Goal: Task Accomplishment & Management: Use online tool/utility

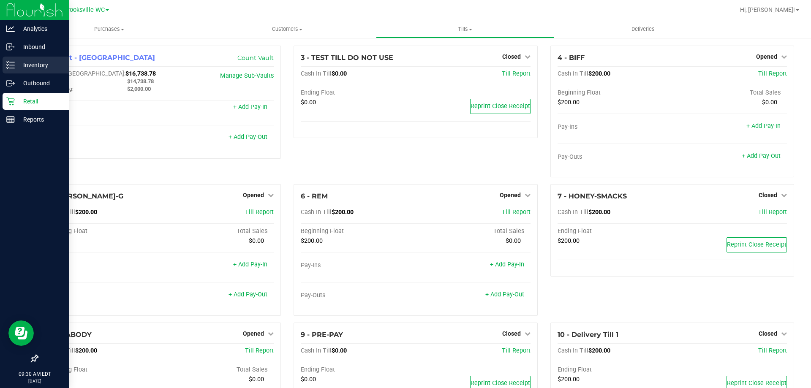
click at [27, 71] on div "Inventory" at bounding box center [36, 65] width 67 height 17
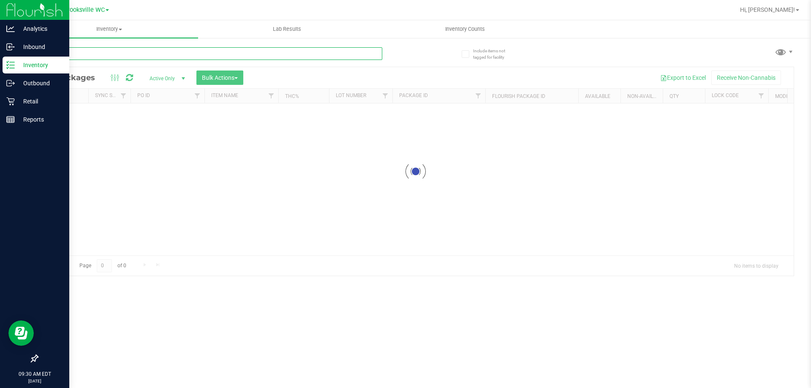
click at [132, 51] on input "text" at bounding box center [209, 53] width 345 height 13
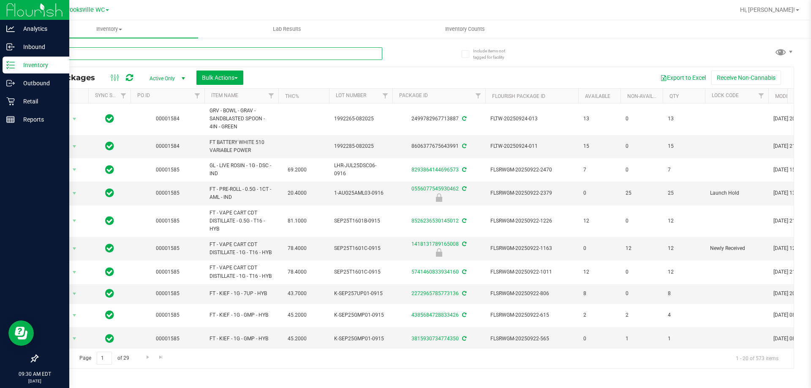
click at [131, 54] on input "text" at bounding box center [209, 53] width 345 height 13
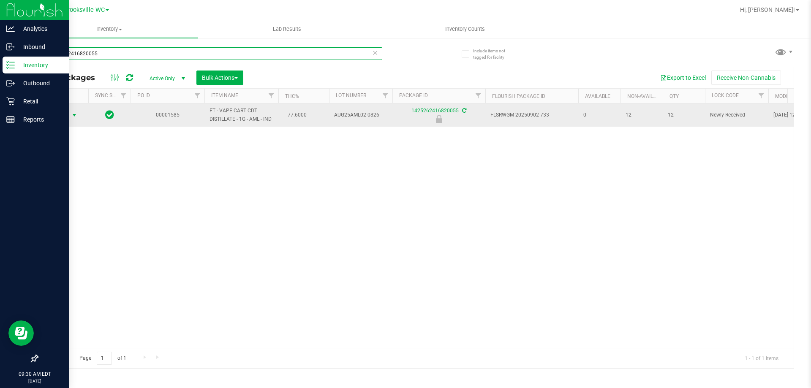
type input "1425262416820055"
click at [61, 120] on span "Action" at bounding box center [57, 115] width 23 height 12
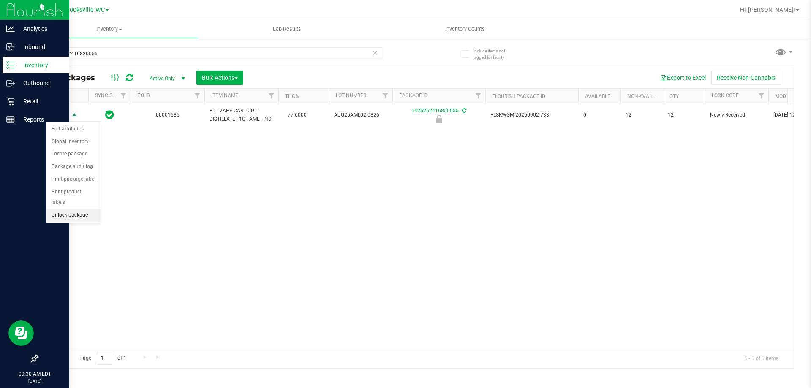
click at [59, 209] on li "Unlock package" at bounding box center [73, 215] width 54 height 13
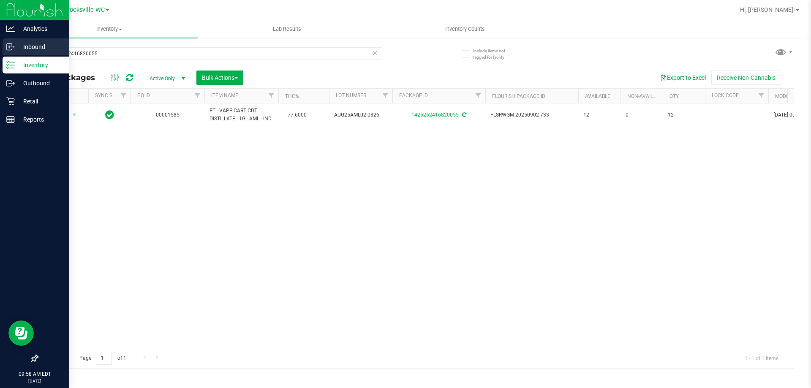
click at [42, 50] on p "Inbound" at bounding box center [40, 47] width 51 height 10
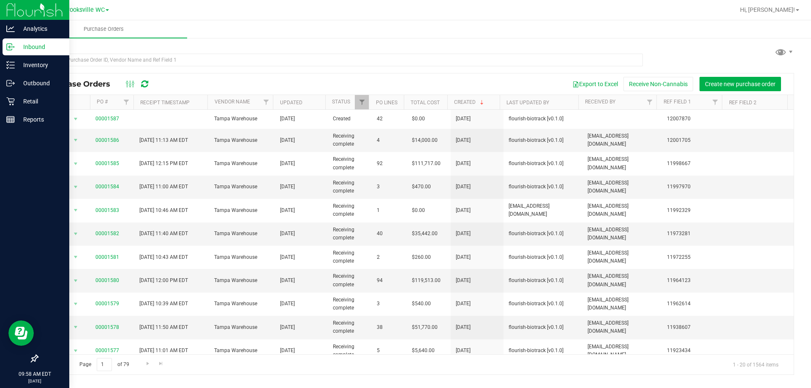
click at [203, 27] on ul "Purchase Orders" at bounding box center [425, 29] width 811 height 18
click at [31, 65] on p "Inventory" at bounding box center [40, 65] width 51 height 10
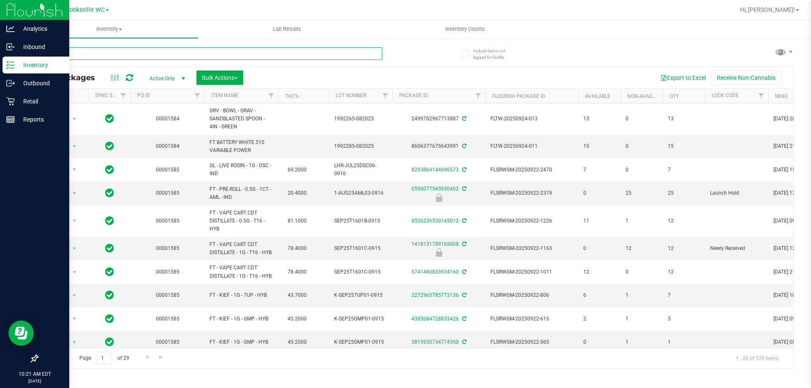
click at [117, 55] on input "text" at bounding box center [209, 53] width 345 height 13
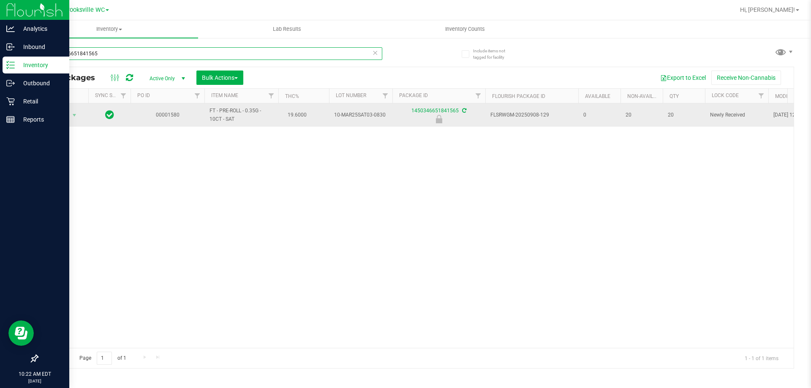
type input "1450346651841565"
click at [63, 116] on span "Action" at bounding box center [57, 115] width 23 height 12
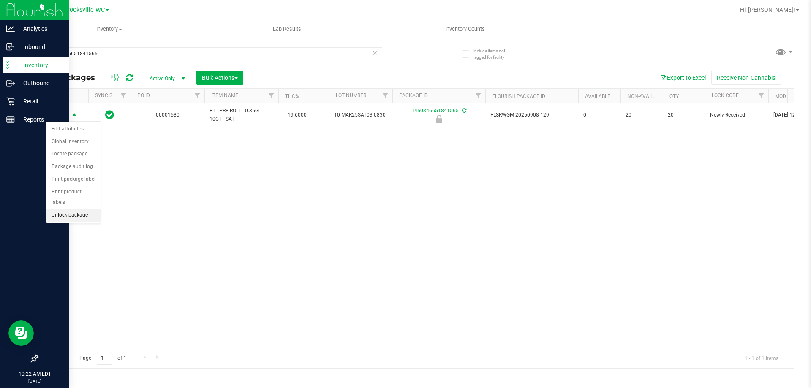
click at [60, 209] on li "Unlock package" at bounding box center [73, 215] width 54 height 13
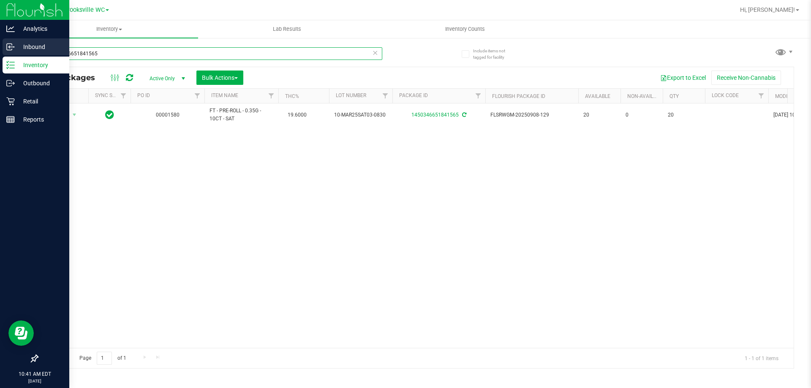
drag, startPoint x: 107, startPoint y: 55, endPoint x: 0, endPoint y: 49, distance: 107.1
click at [0, 52] on div "Analytics Inbound Inventory Outbound Retail Reports 10:41 AM EDT [DATE] 09/29 B…" at bounding box center [405, 194] width 811 height 388
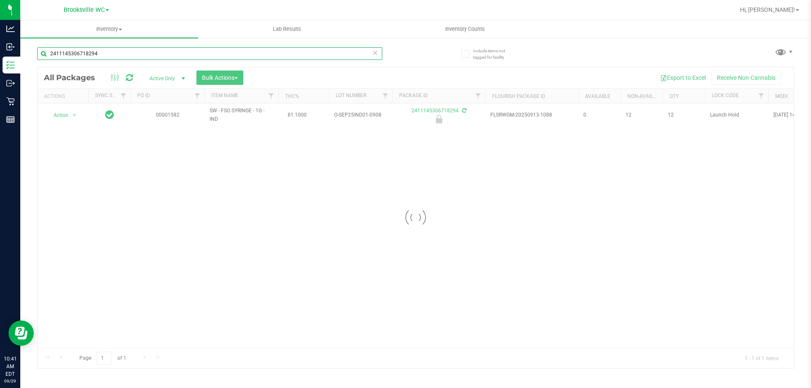
type input "2411145306718294"
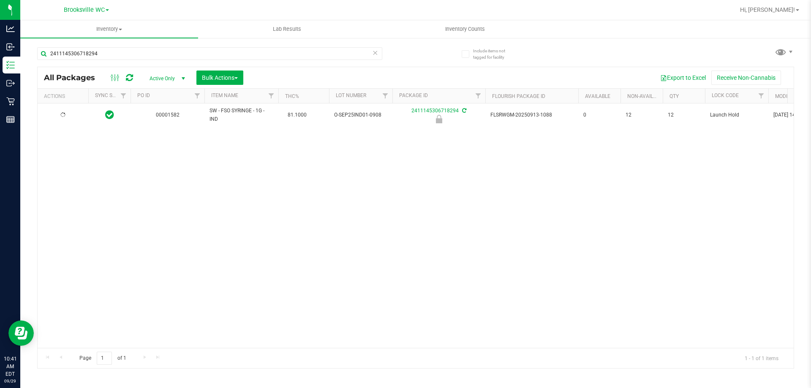
click at [61, 115] on icon at bounding box center [63, 115] width 7 height 7
click at [61, 115] on span "Action" at bounding box center [57, 115] width 23 height 12
click at [67, 209] on li "Unlock package" at bounding box center [73, 215] width 54 height 13
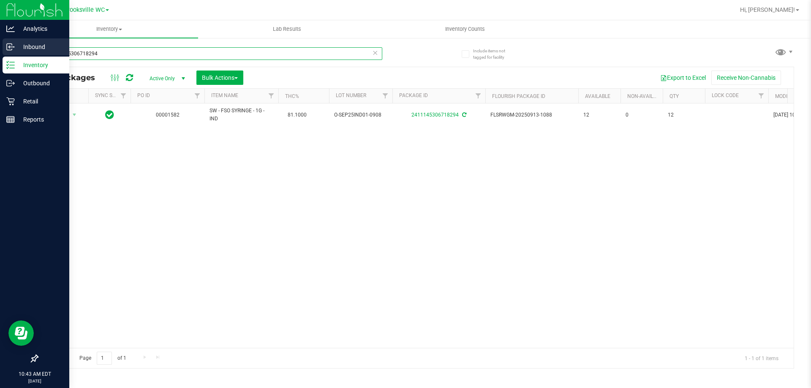
drag, startPoint x: 114, startPoint y: 55, endPoint x: 0, endPoint y: 43, distance: 114.7
click at [4, 46] on div "Analytics Inbound Inventory Outbound Retail Reports 10:43 AM EDT [DATE] 09/29 B…" at bounding box center [405, 194] width 811 height 388
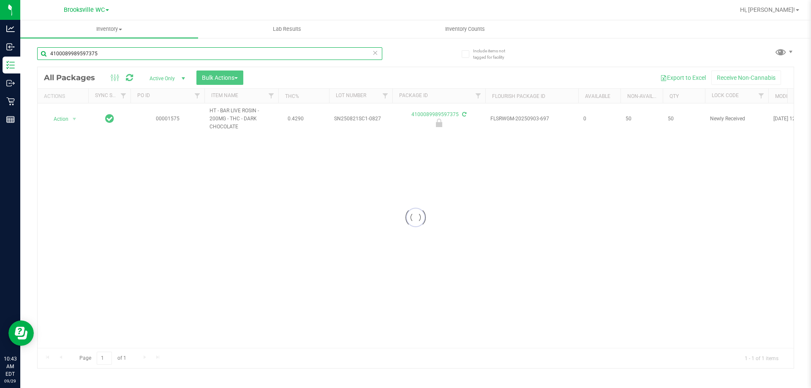
type input "4100089989597375"
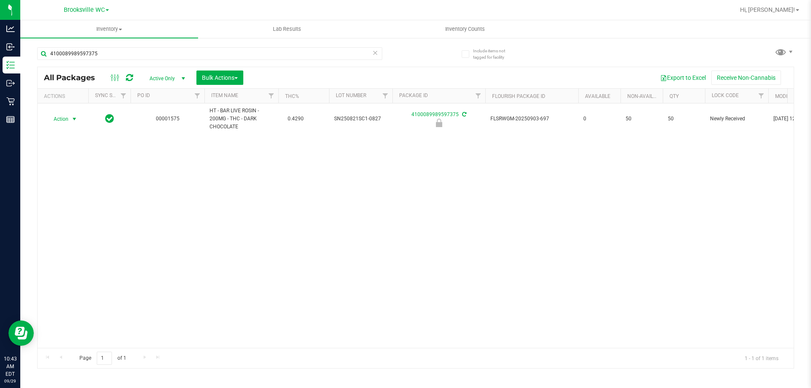
click at [65, 119] on span "Action" at bounding box center [57, 119] width 23 height 12
click at [74, 213] on li "Unlock package" at bounding box center [73, 219] width 54 height 13
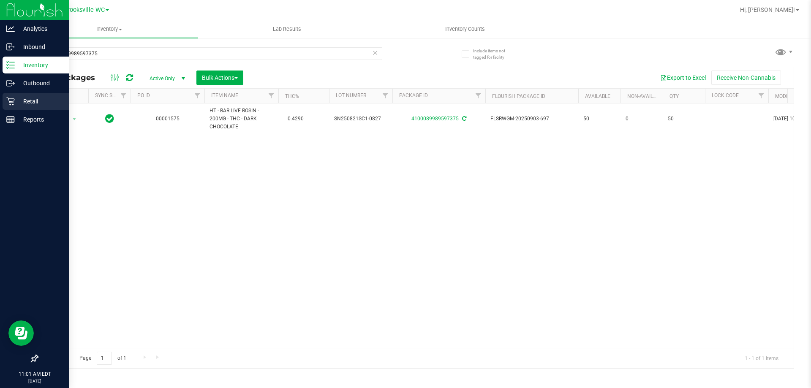
click at [5, 96] on div "Retail" at bounding box center [36, 101] width 67 height 17
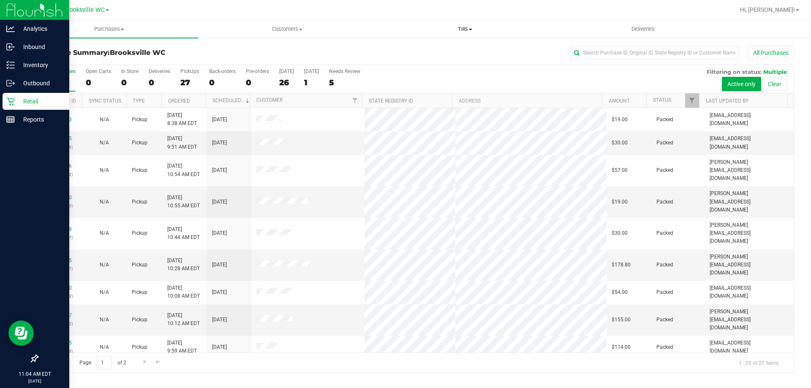
click at [461, 24] on uib-tab-heading "Tills Manage tills Reconcile e-payments" at bounding box center [465, 29] width 177 height 17
click at [442, 51] on li "Manage tills" at bounding box center [465, 51] width 178 height 10
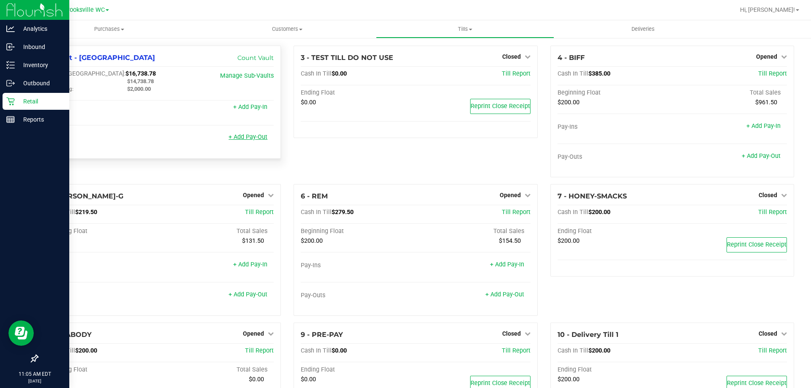
click at [239, 139] on link "+ Add Pay-Out" at bounding box center [248, 137] width 39 height 7
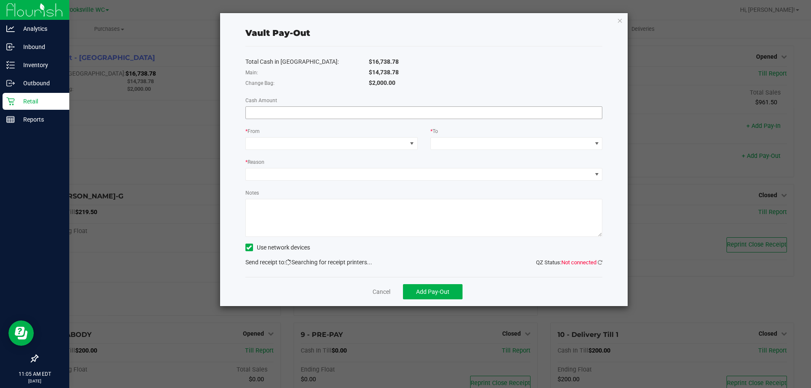
click at [384, 117] on input at bounding box center [424, 113] width 357 height 12
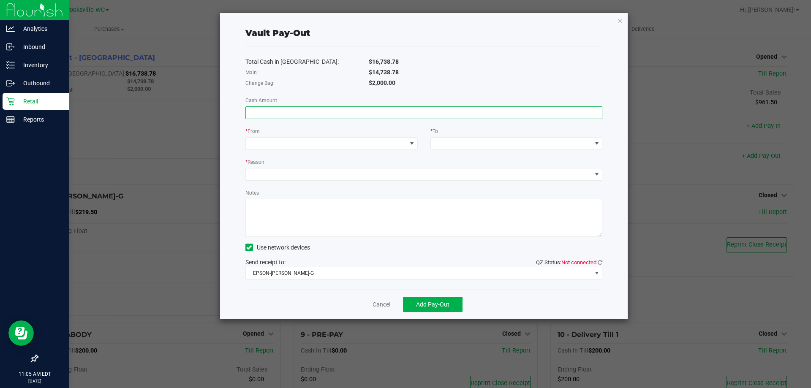
click at [281, 109] on input at bounding box center [424, 113] width 357 height 12
type input "$14,738.78"
type textarea "AA"
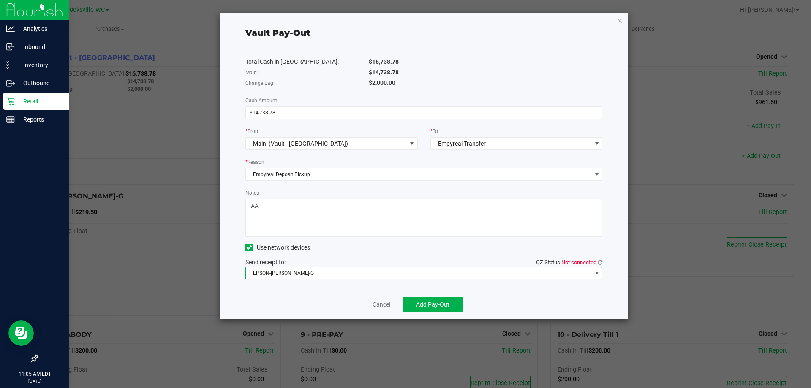
click at [276, 269] on span "EPSON-[PERSON_NAME]-G" at bounding box center [419, 274] width 346 height 12
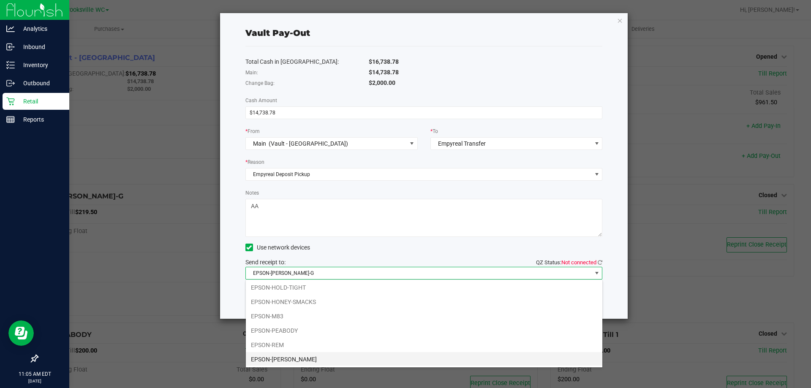
scroll to position [74, 0]
click at [336, 359] on li "EPSON-SMEE" at bounding box center [424, 359] width 357 height 14
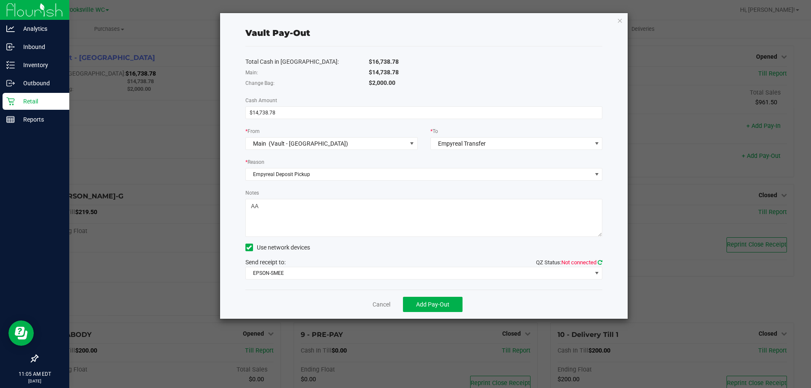
click at [600, 262] on icon at bounding box center [600, 262] width 5 height 5
click at [432, 302] on span "Add Pay-Out" at bounding box center [432, 304] width 33 height 7
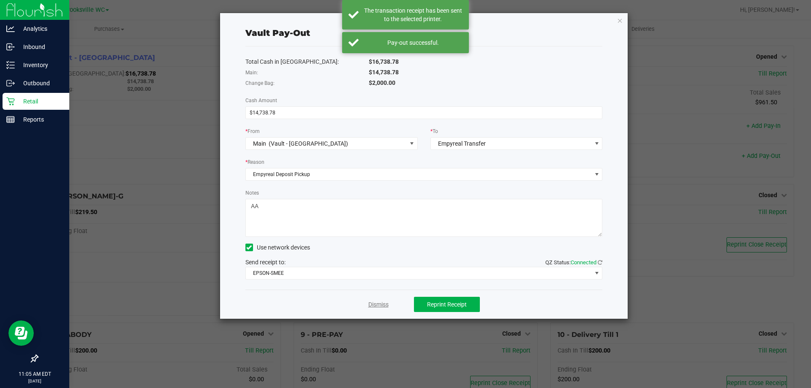
click at [373, 306] on link "Dismiss" at bounding box center [379, 305] width 20 height 9
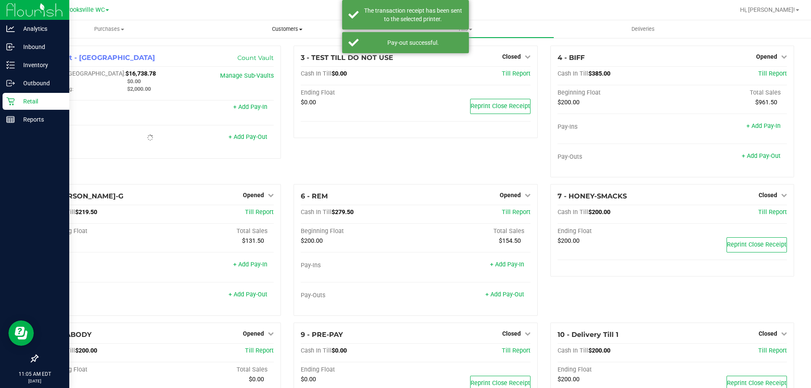
click at [200, 27] on span "Customers" at bounding box center [287, 29] width 177 height 8
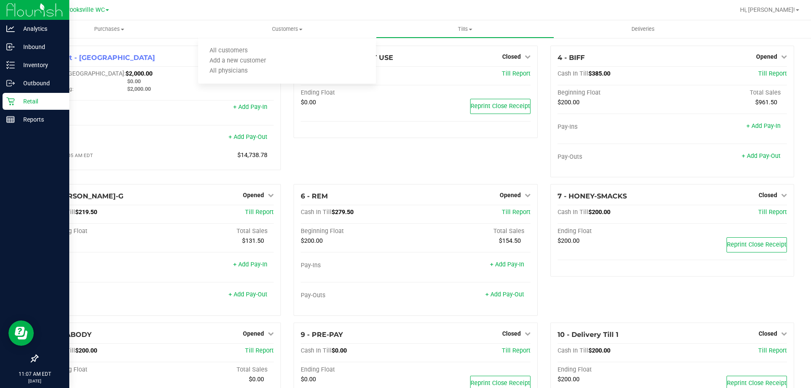
click at [319, 158] on div "3 - TEST TILL DO NOT USE Closed Open Till Cash In Till $0.00 Till Report Ending…" at bounding box center [415, 115] width 257 height 139
